Goal: Understand process/instructions

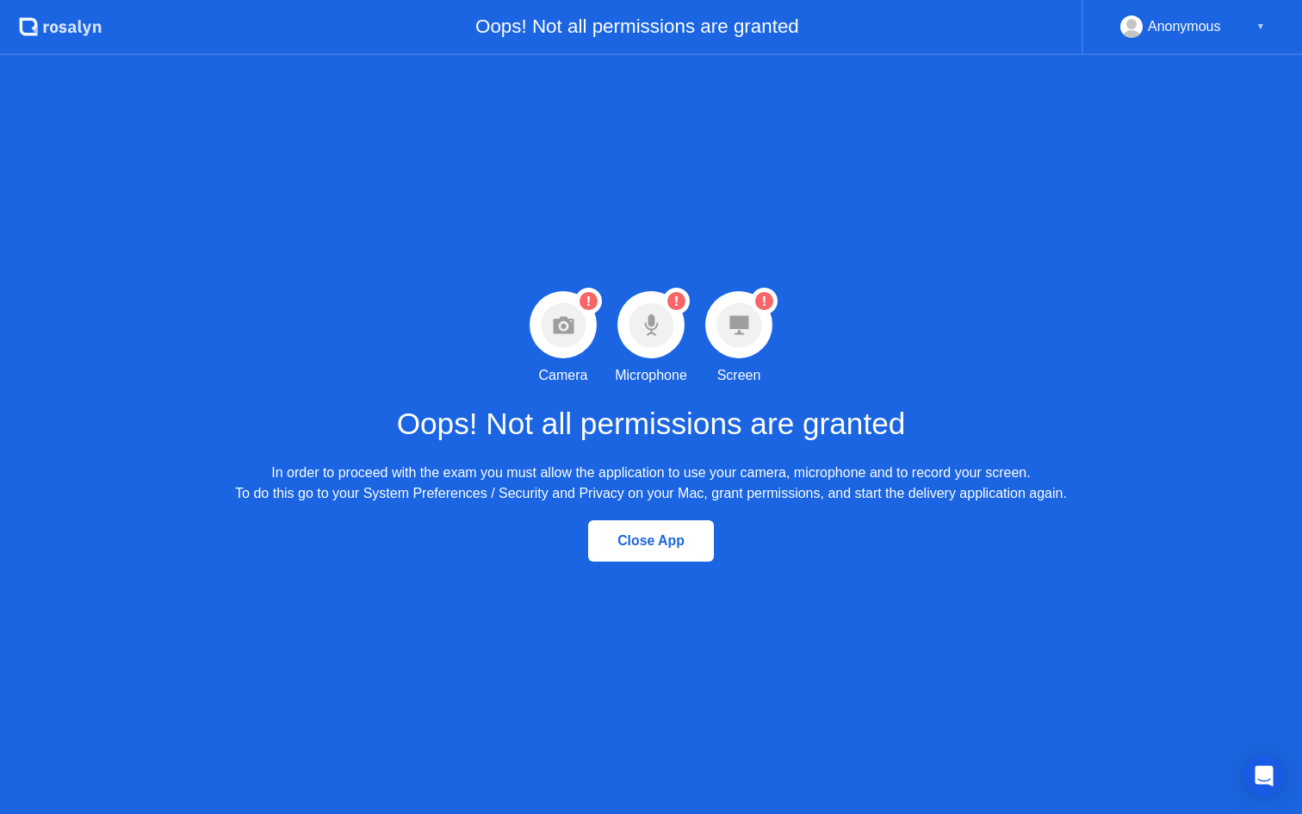
click at [574, 326] on circle at bounding box center [563, 324] width 45 height 45
click at [823, 173] on div "Warning Camera permission not granted Camera Warning Microphone permission not …" at bounding box center [651, 434] width 1302 height 759
click at [570, 332] on icon at bounding box center [563, 324] width 21 height 17
click at [1256, 765] on icon "Open Intercom Messenger" at bounding box center [1264, 776] width 20 height 22
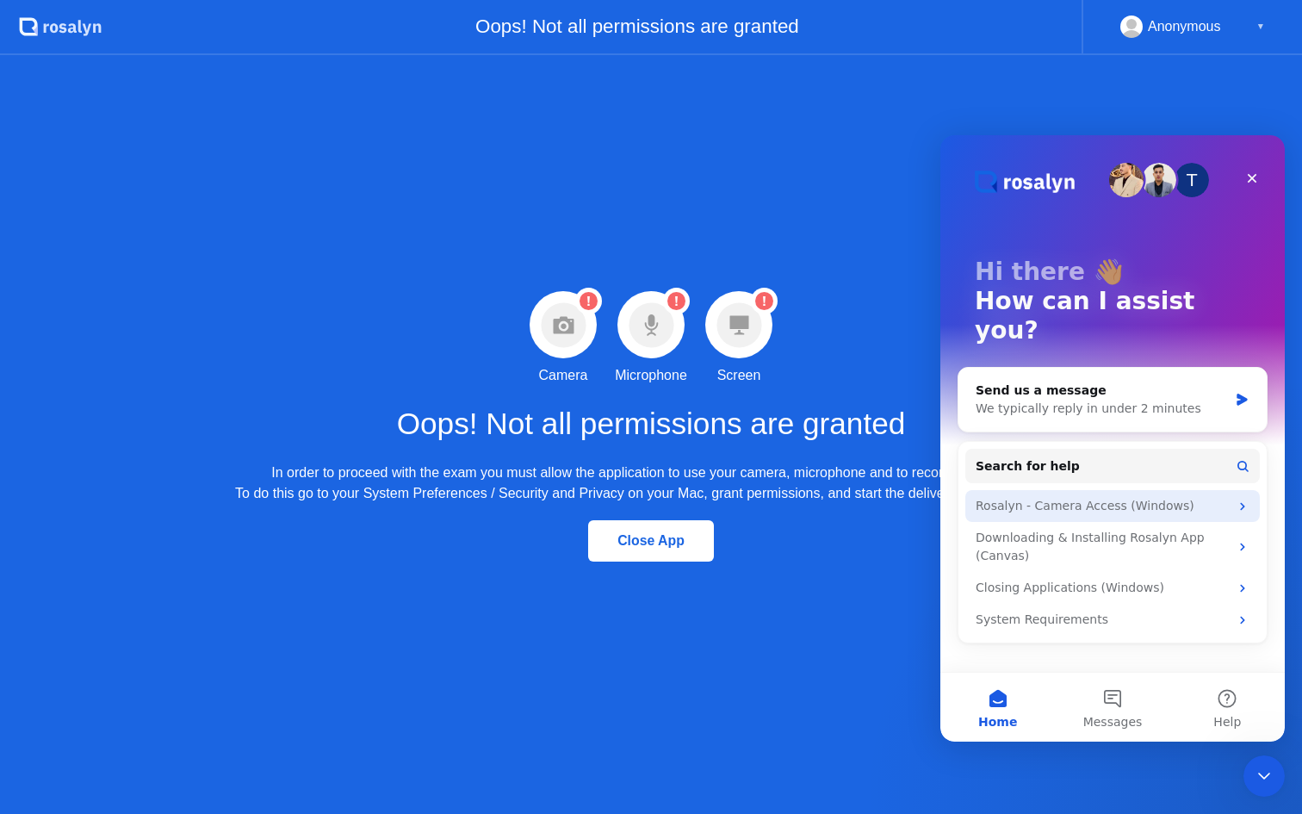
click at [1179, 497] on div "Rosalyn - Camera Access (Windows)" at bounding box center [1102, 506] width 253 height 18
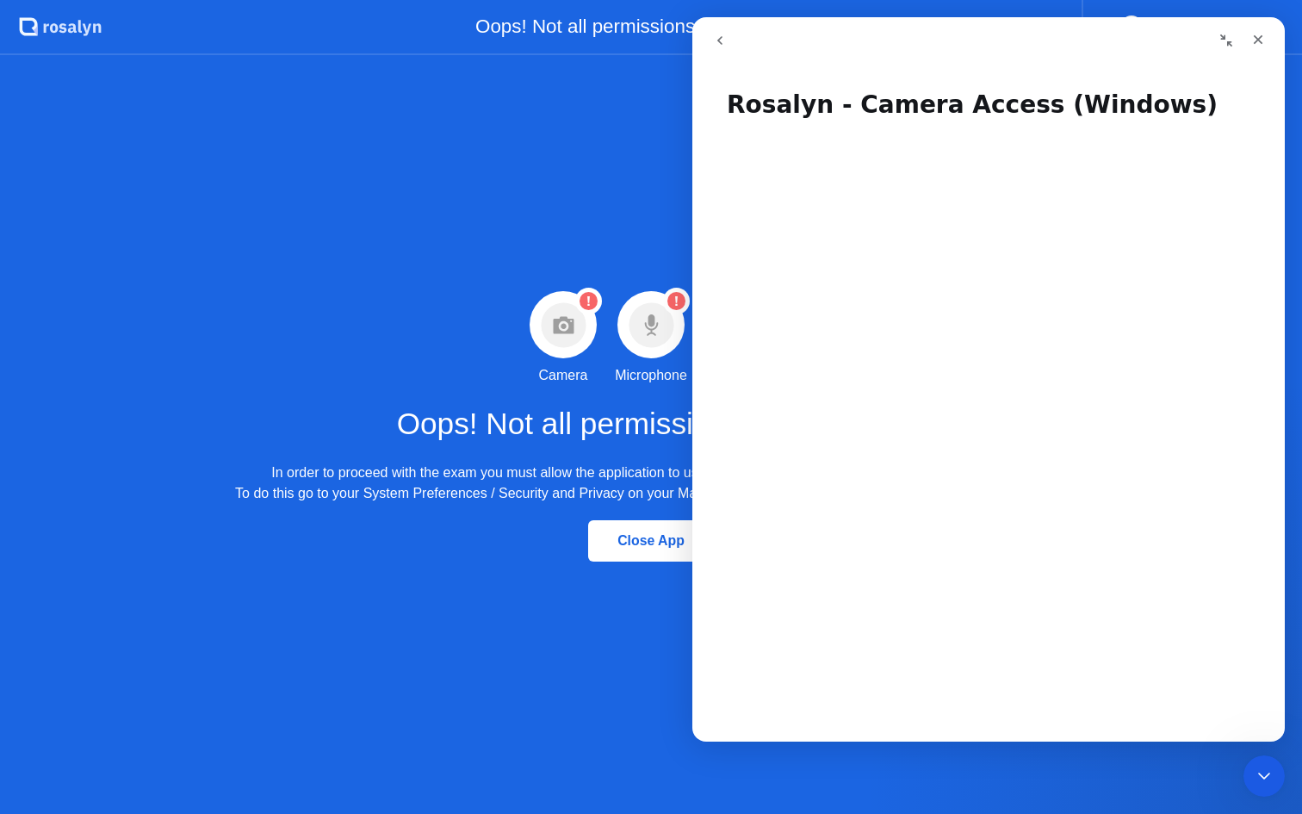
click at [719, 46] on icon "go back" at bounding box center [720, 41] width 14 height 14
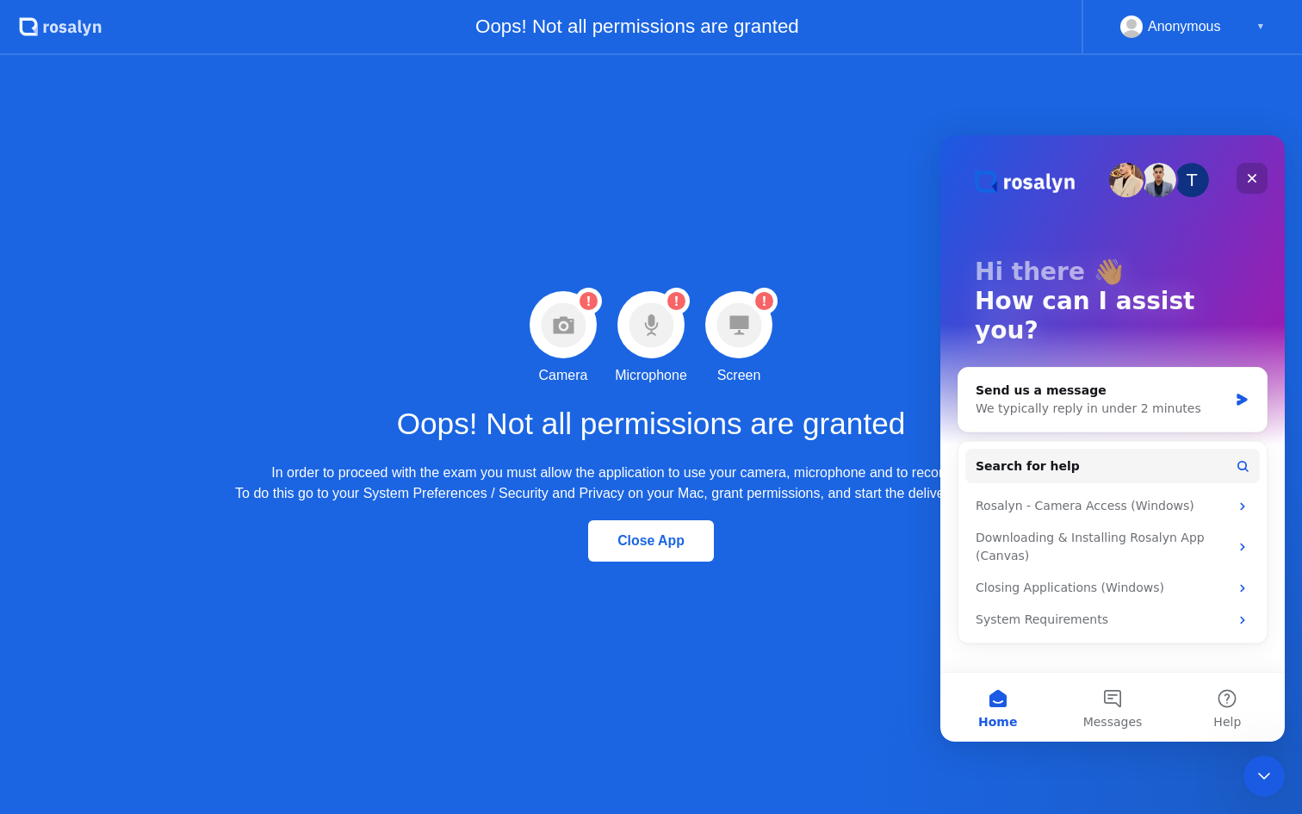
click at [1250, 182] on icon "Close" at bounding box center [1252, 178] width 14 height 14
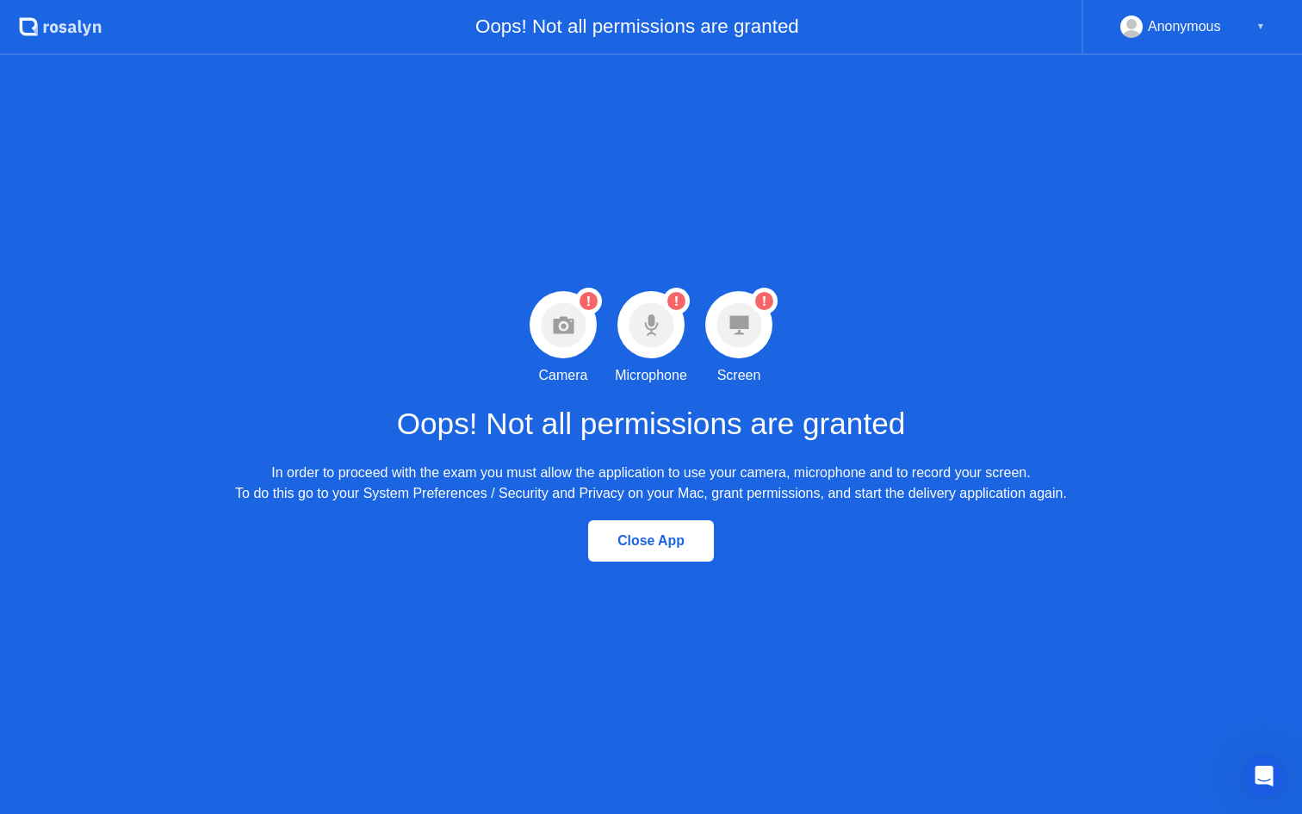
click at [859, 262] on div "Warning Camera permission not granted Camera Warning Microphone permission not …" at bounding box center [651, 434] width 1302 height 759
click at [911, 287] on div "Warning Camera permission not granted Camera Warning Microphone permission not …" at bounding box center [651, 434] width 1302 height 759
click at [880, 397] on div "Oops! Not all permissions are granted In order to proceed with the exam you mus…" at bounding box center [651, 445] width 832 height 118
click at [665, 539] on div "Close App" at bounding box center [650, 541] width 115 height 16
